Goal: Information Seeking & Learning: Learn about a topic

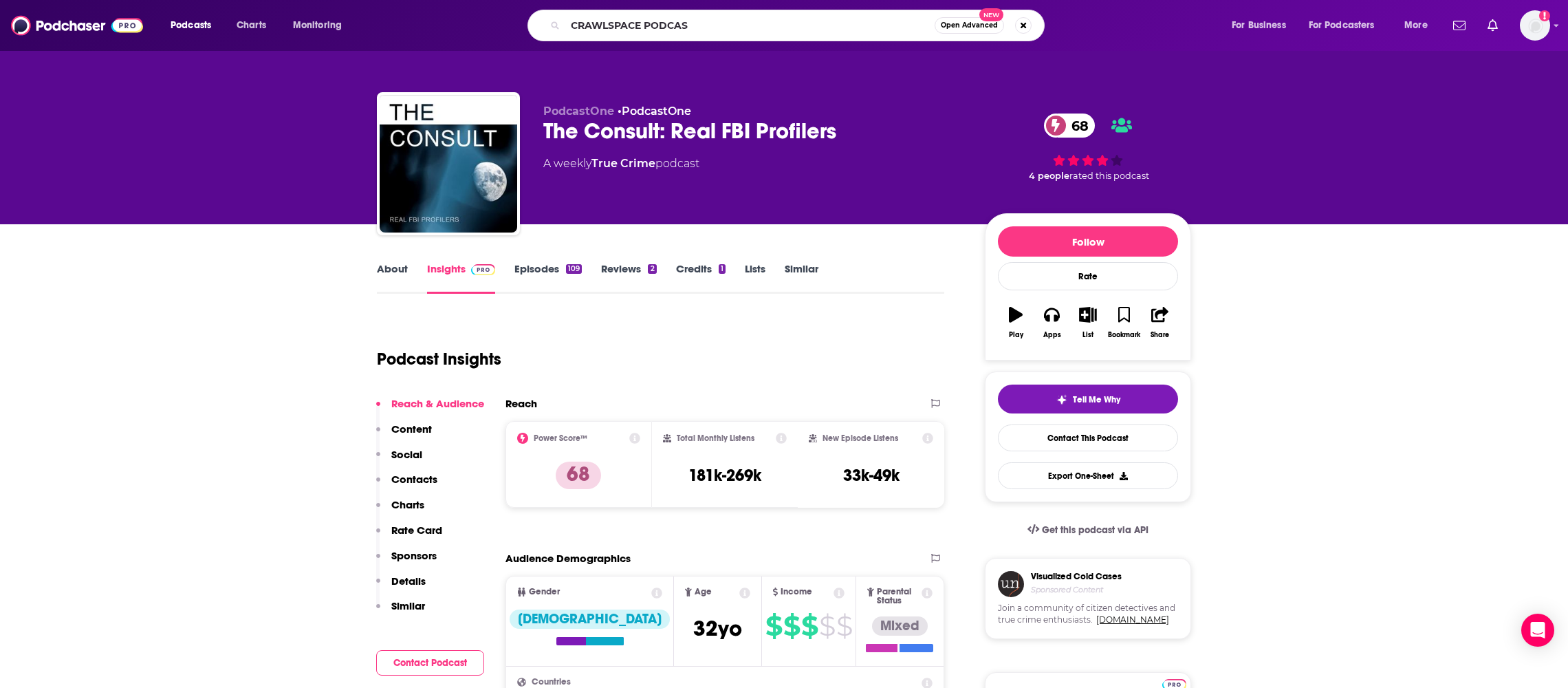
type input "CRAWLSPACE PODCAST"
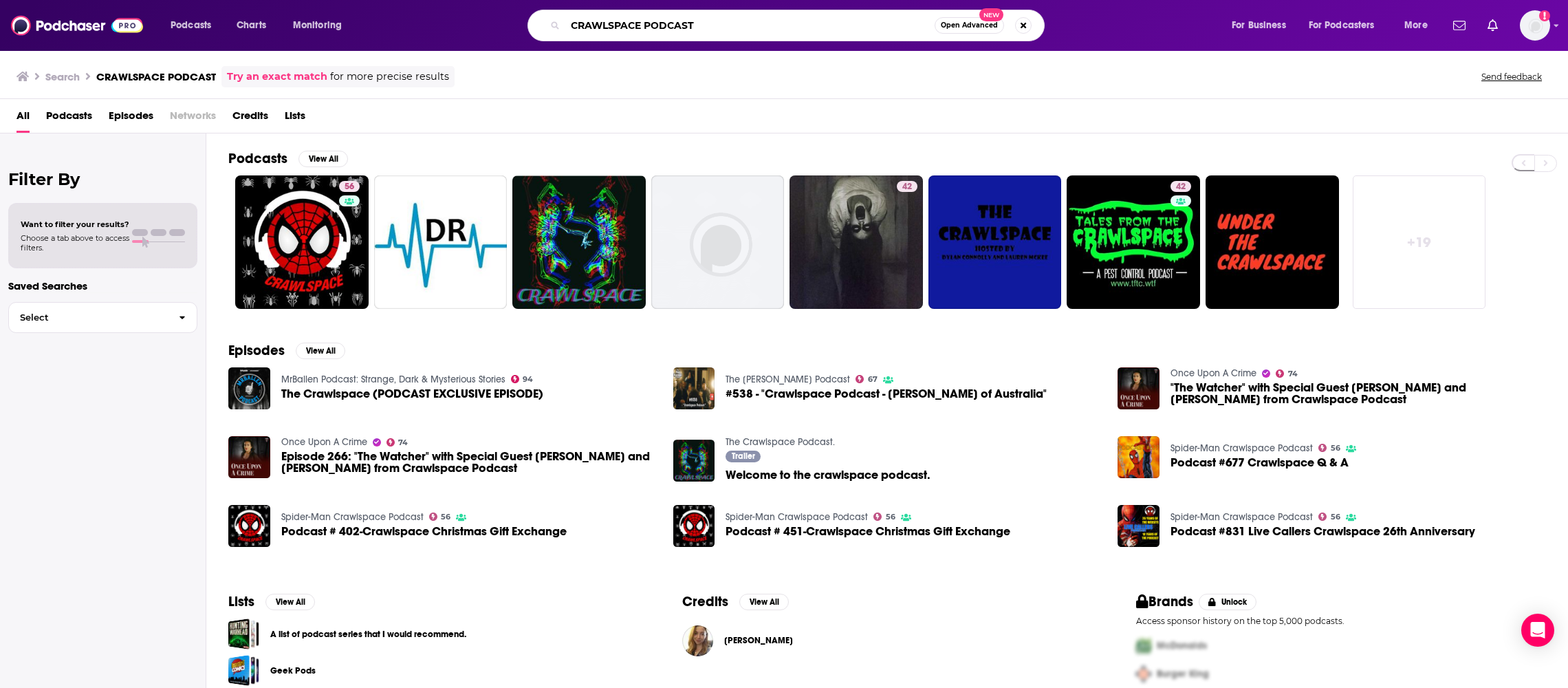
click at [664, 20] on input "CRAWLSPACE PODCAST" at bounding box center [750, 25] width 369 height 22
type input "CRAWLSPACE"
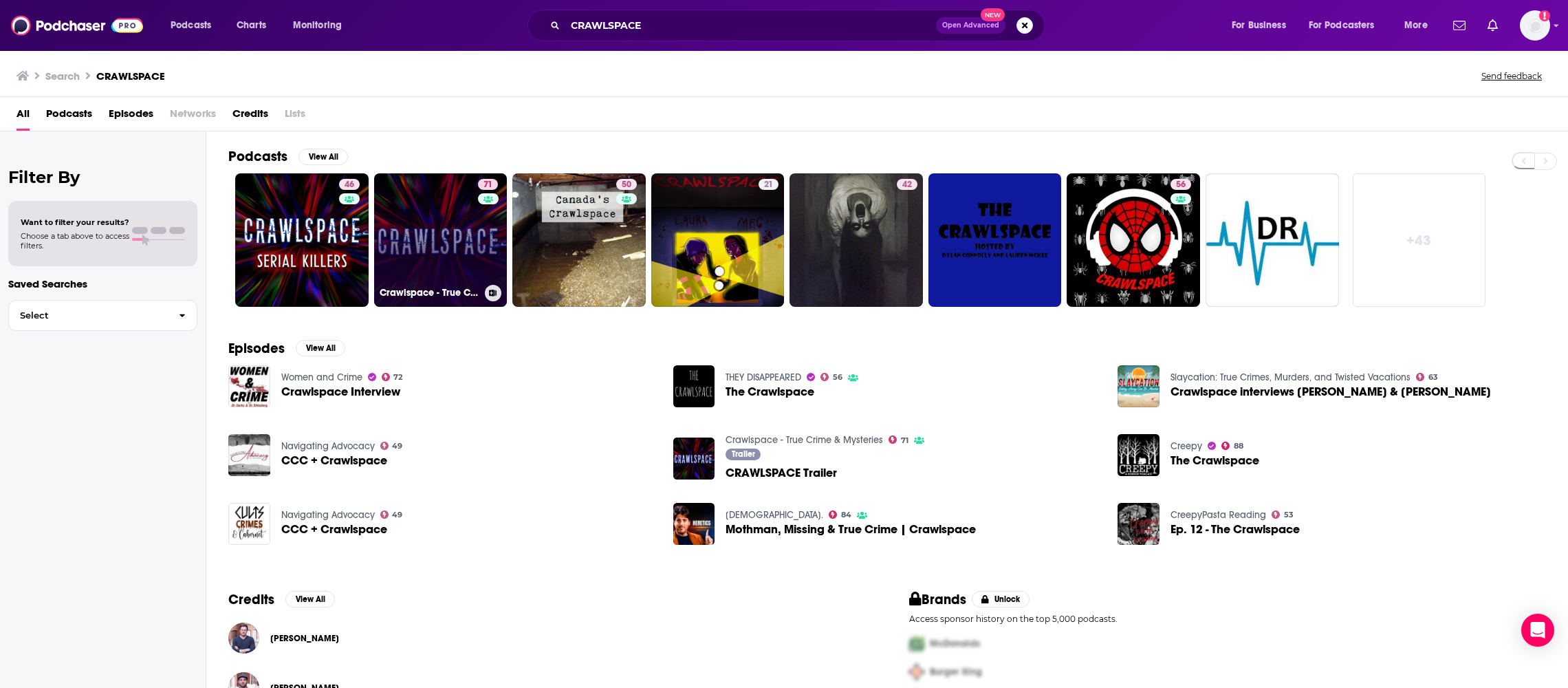
click at [424, 247] on link "71 Crawlspace - True Crime & Mysteries" at bounding box center [440, 239] width 134 height 134
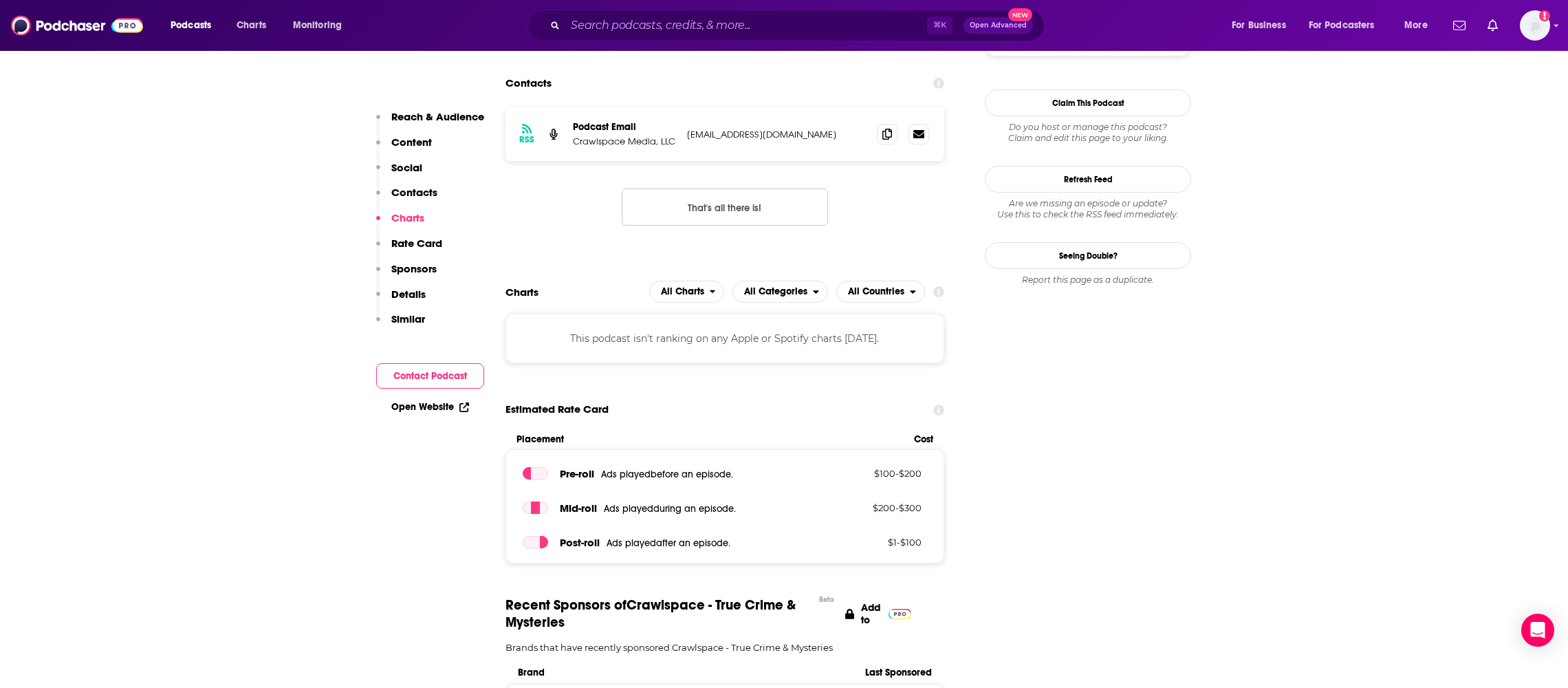
scroll to position [1526, 0]
